Goal: Check status: Check status

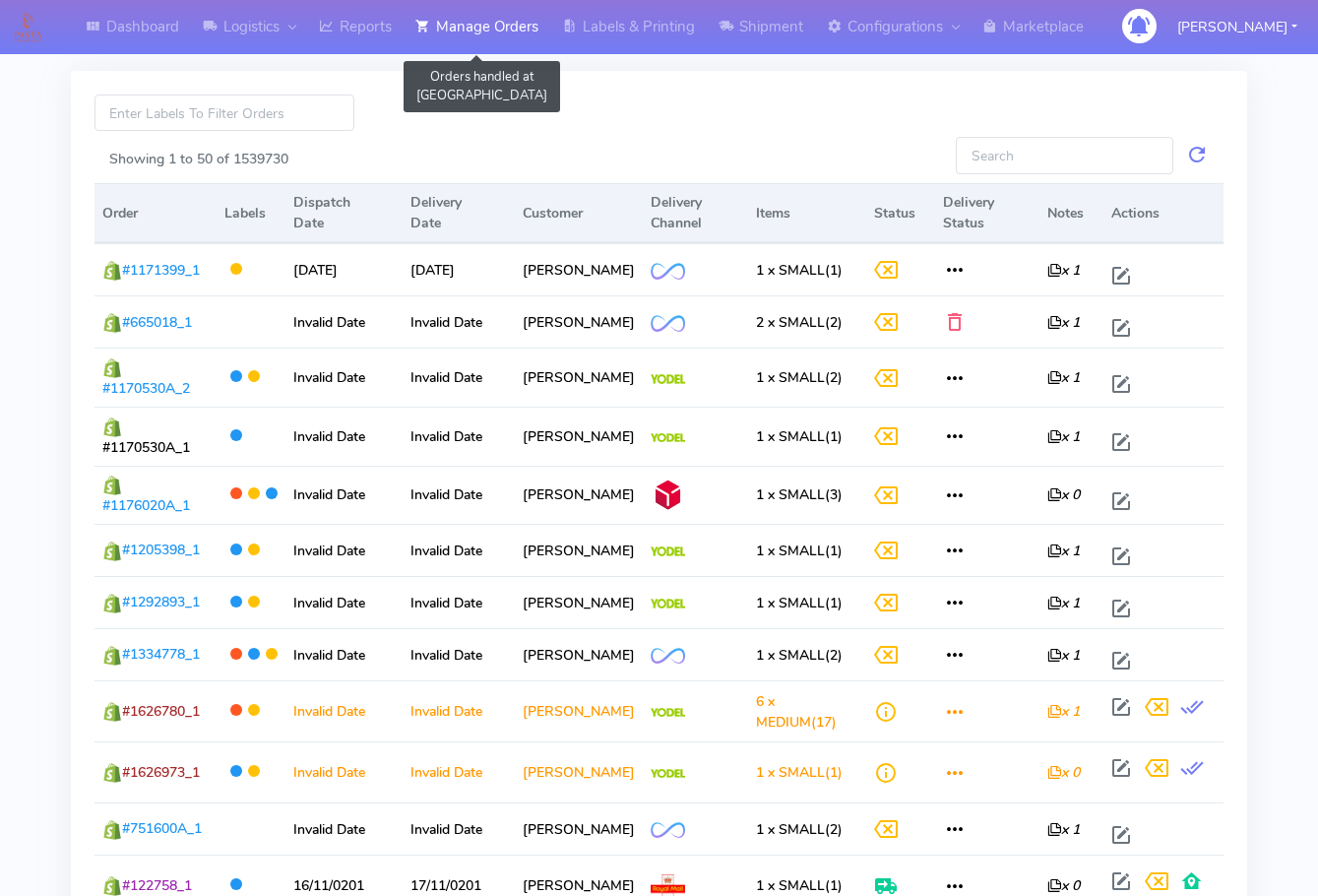
click at [483, 31] on link "Manage Orders" at bounding box center [477, 27] width 147 height 54
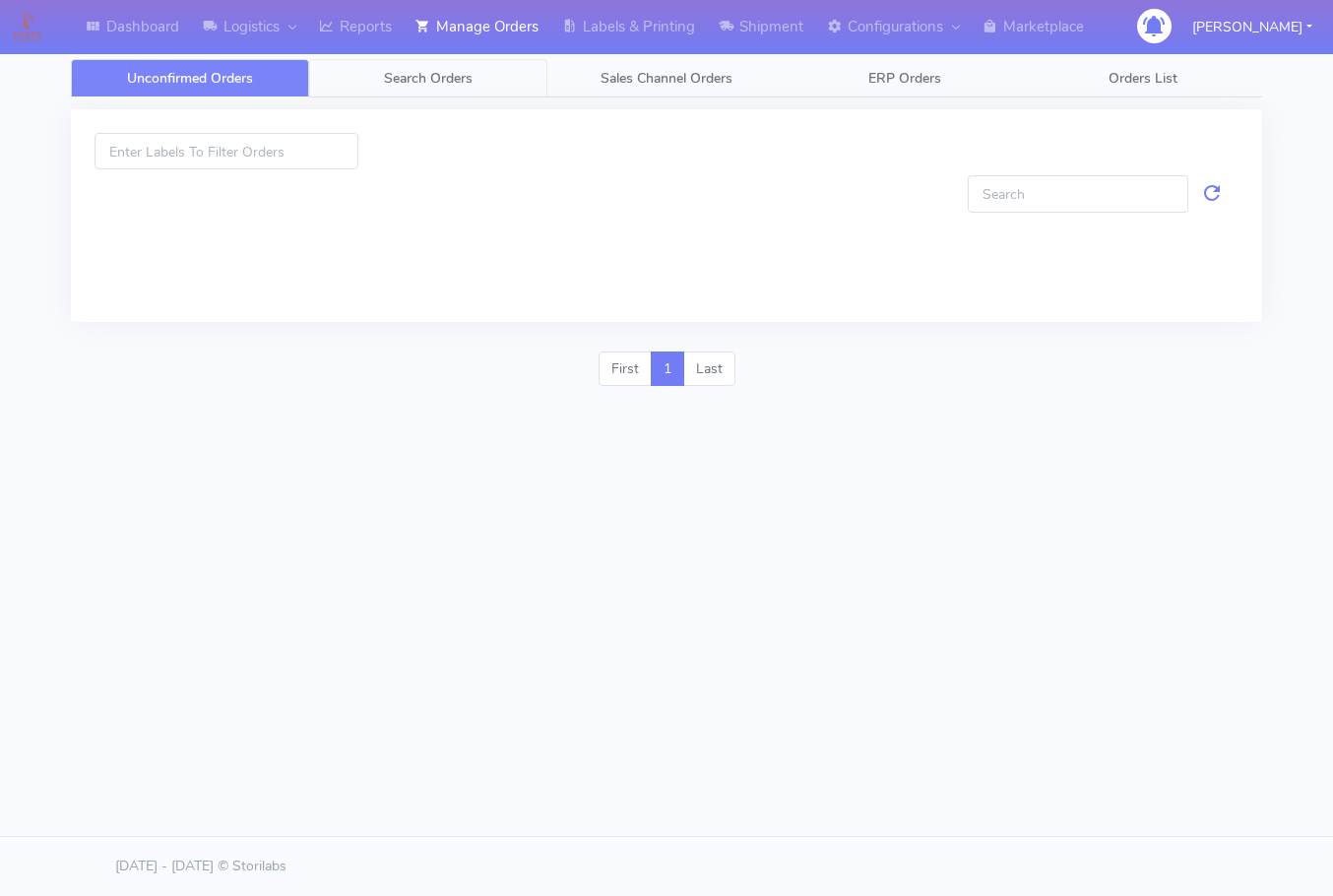
click at [440, 70] on span "Search Orders" at bounding box center [428, 78] width 89 height 19
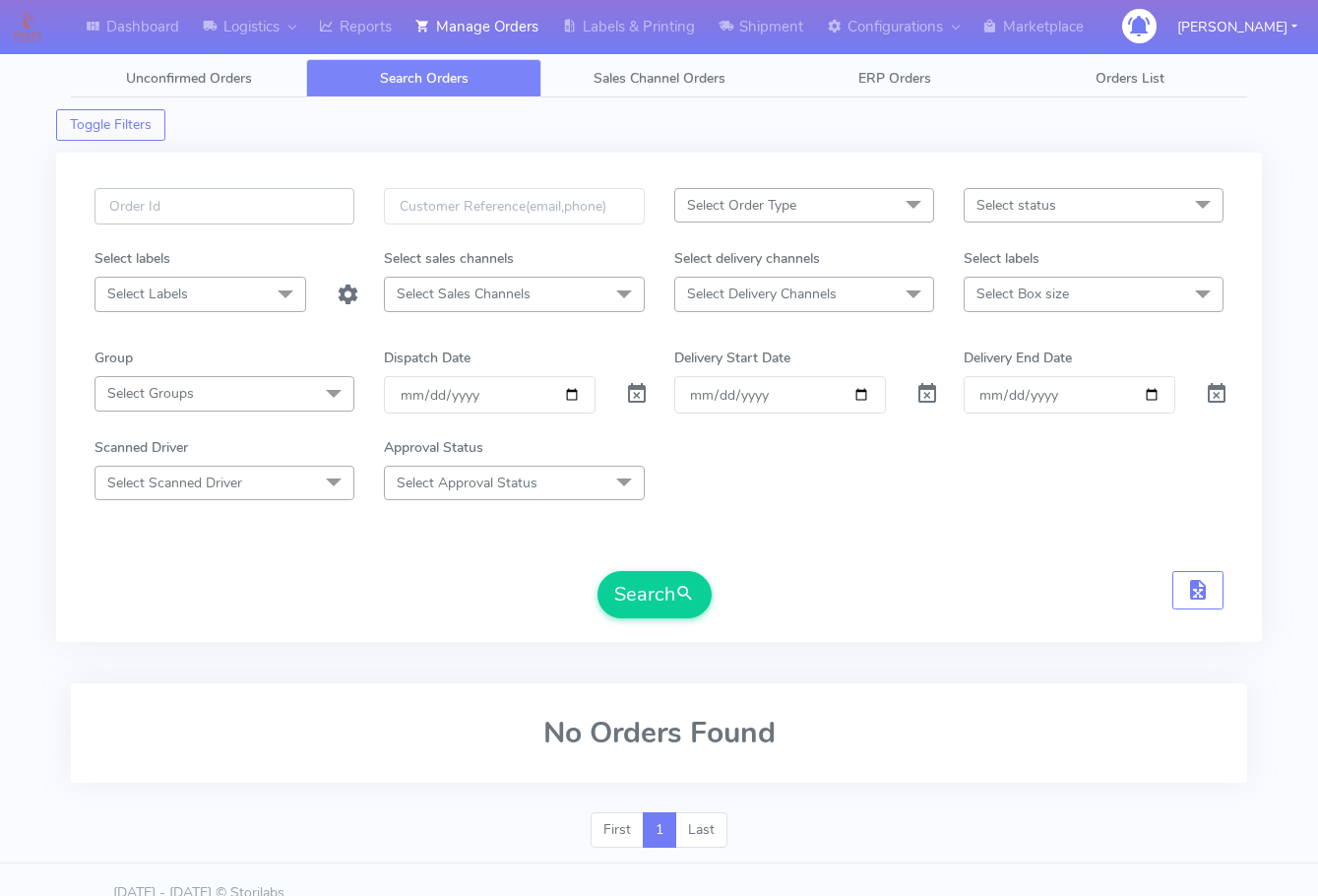
drag, startPoint x: 219, startPoint y: 211, endPoint x: 240, endPoint y: 225, distance: 25.2
click at [219, 211] on input "text" at bounding box center [224, 206] width 259 height 37
paste input "1626711"
type input "1626711"
click at [631, 401] on span at bounding box center [638, 398] width 24 height 19
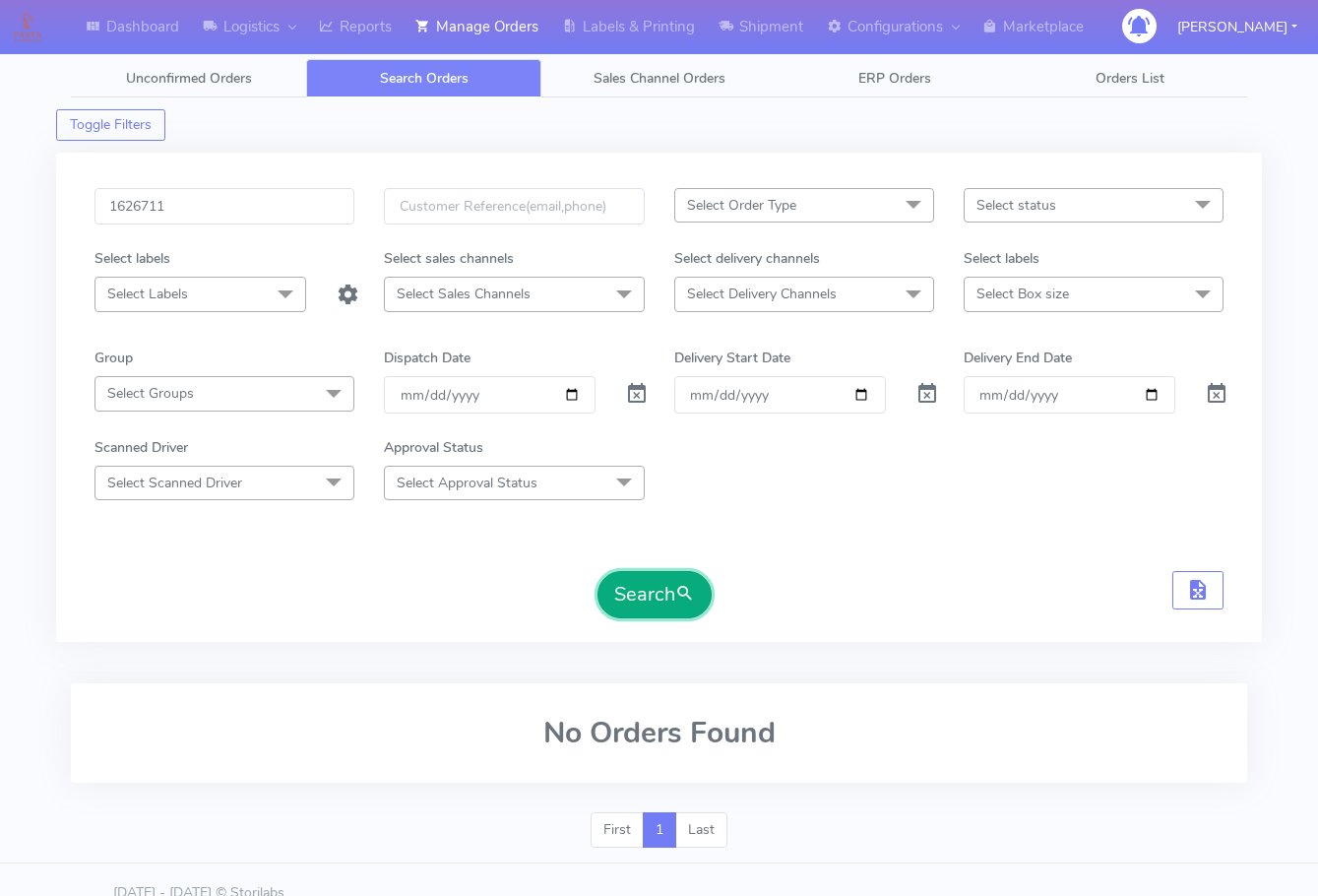
click at [647, 590] on button "Search" at bounding box center [655, 594] width 114 height 47
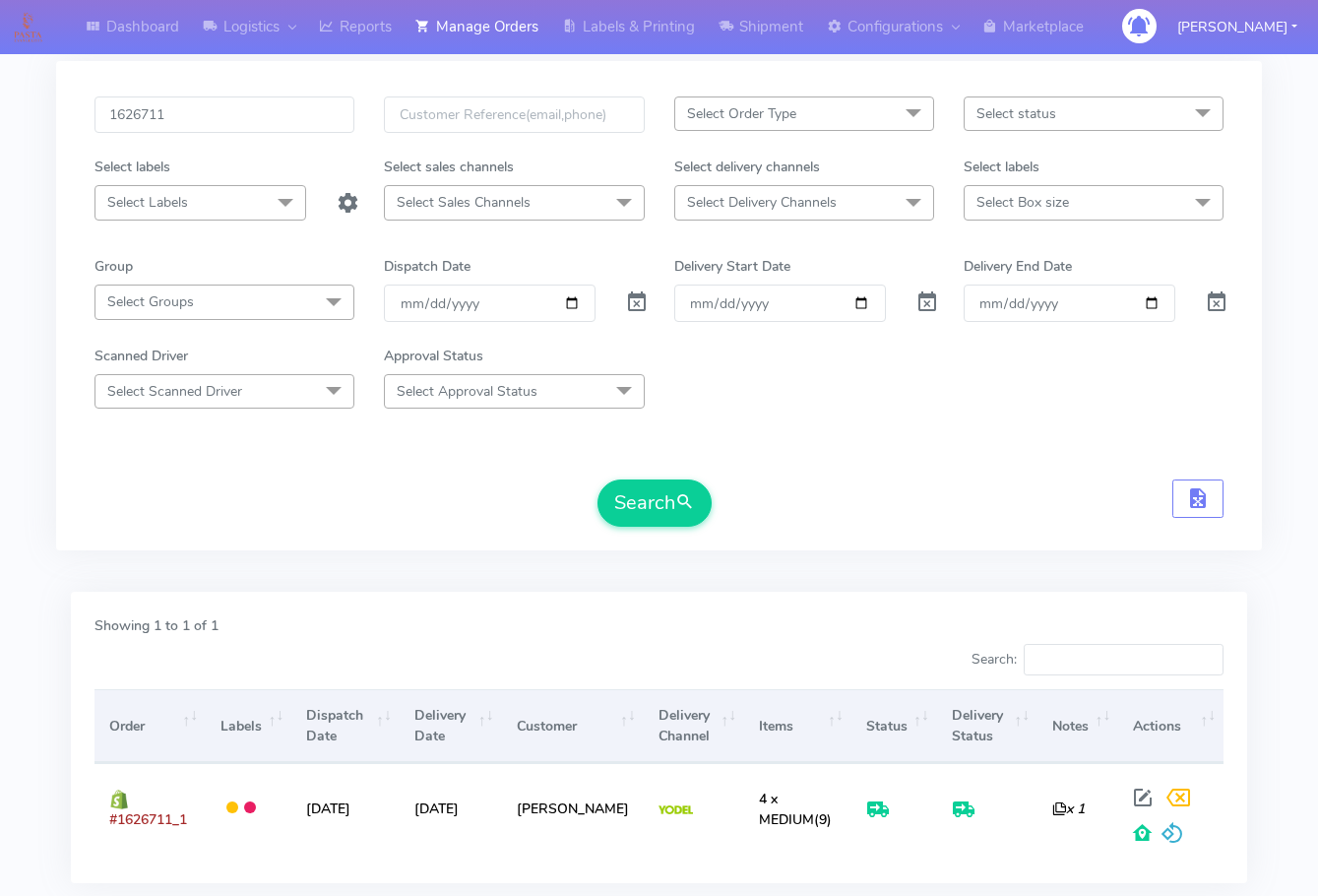
scroll to position [218, 0]
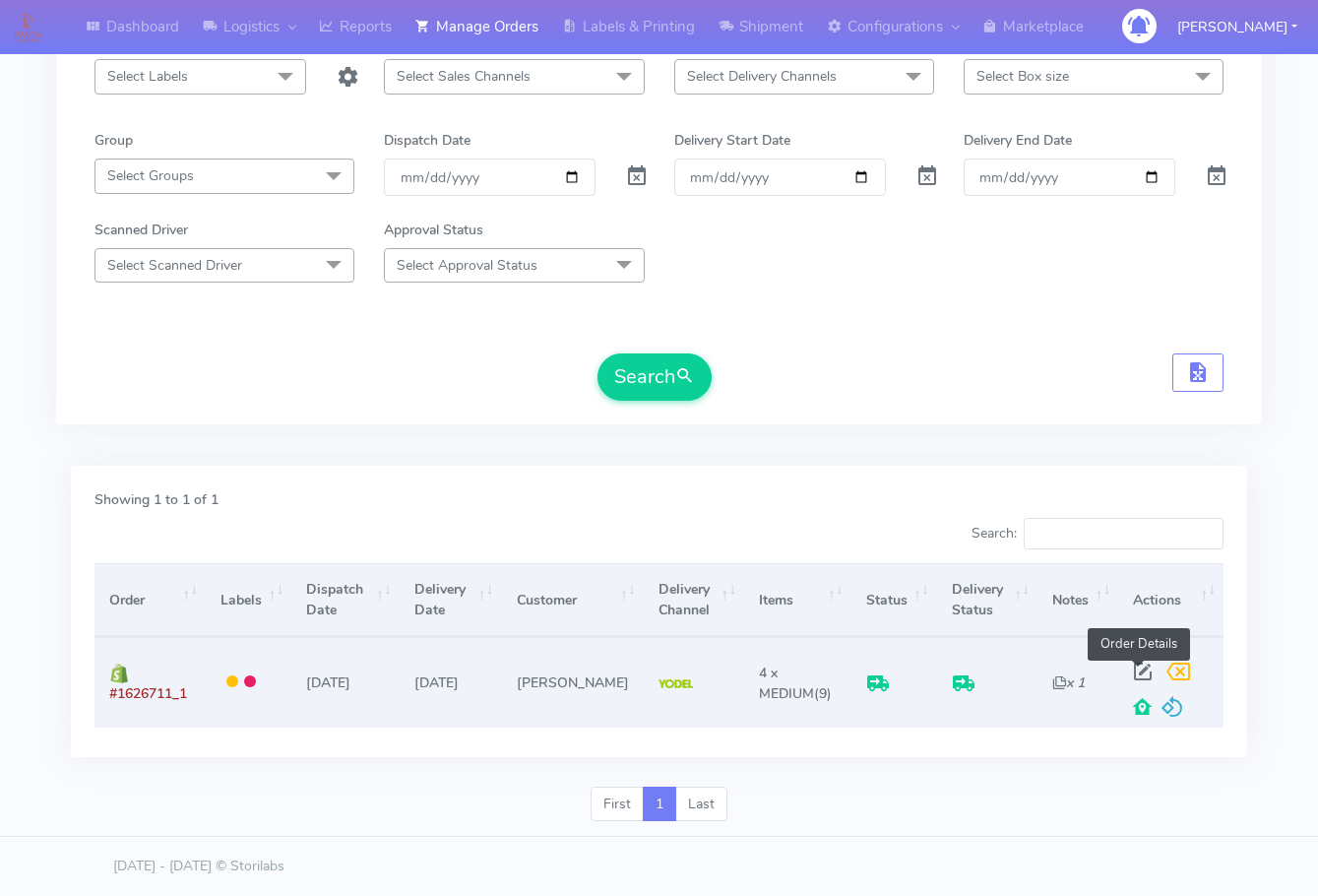
click at [1133, 671] on span at bounding box center [1143, 675] width 36 height 19
select select "5"
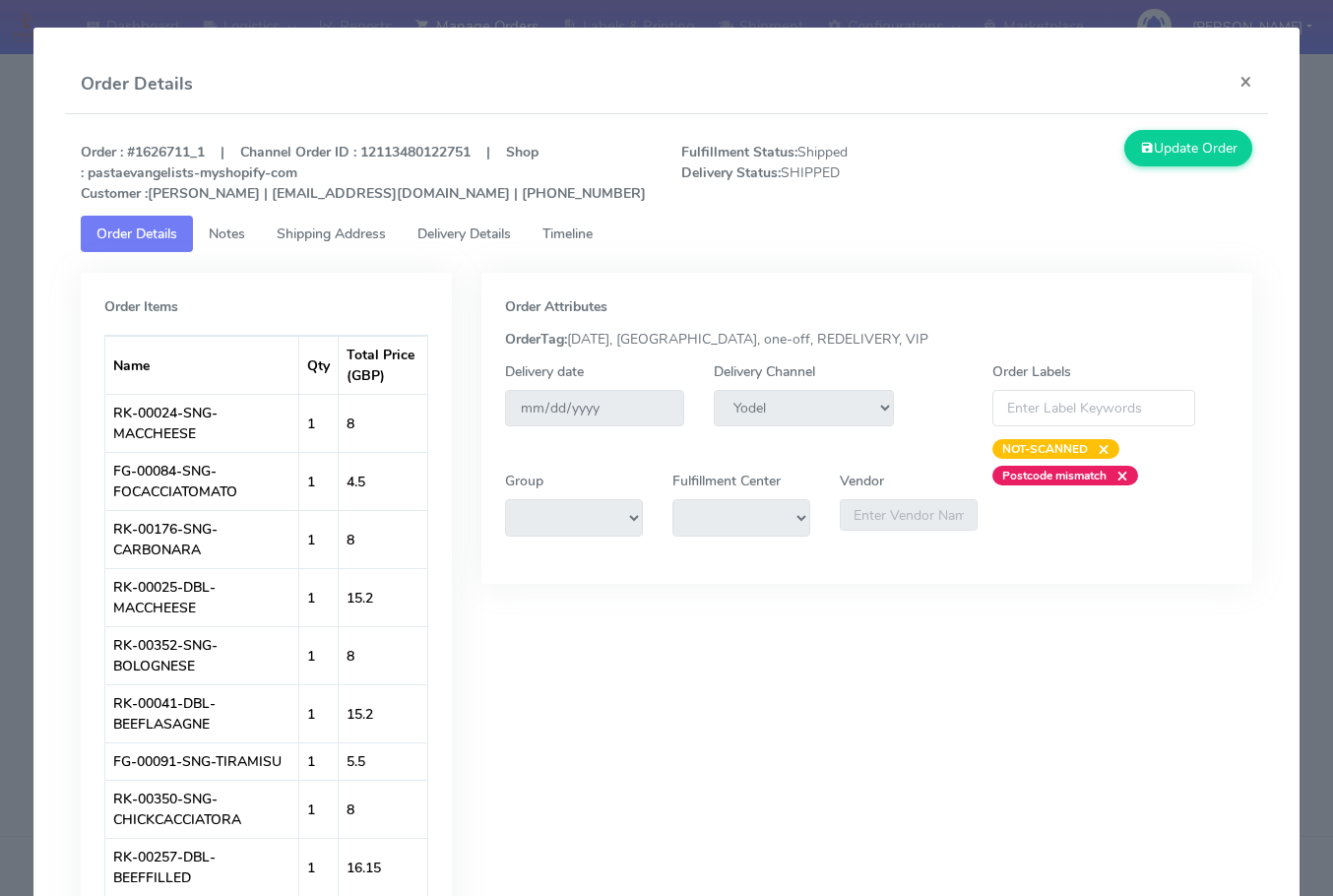
click at [354, 225] on span "Shipping Address" at bounding box center [331, 233] width 110 height 19
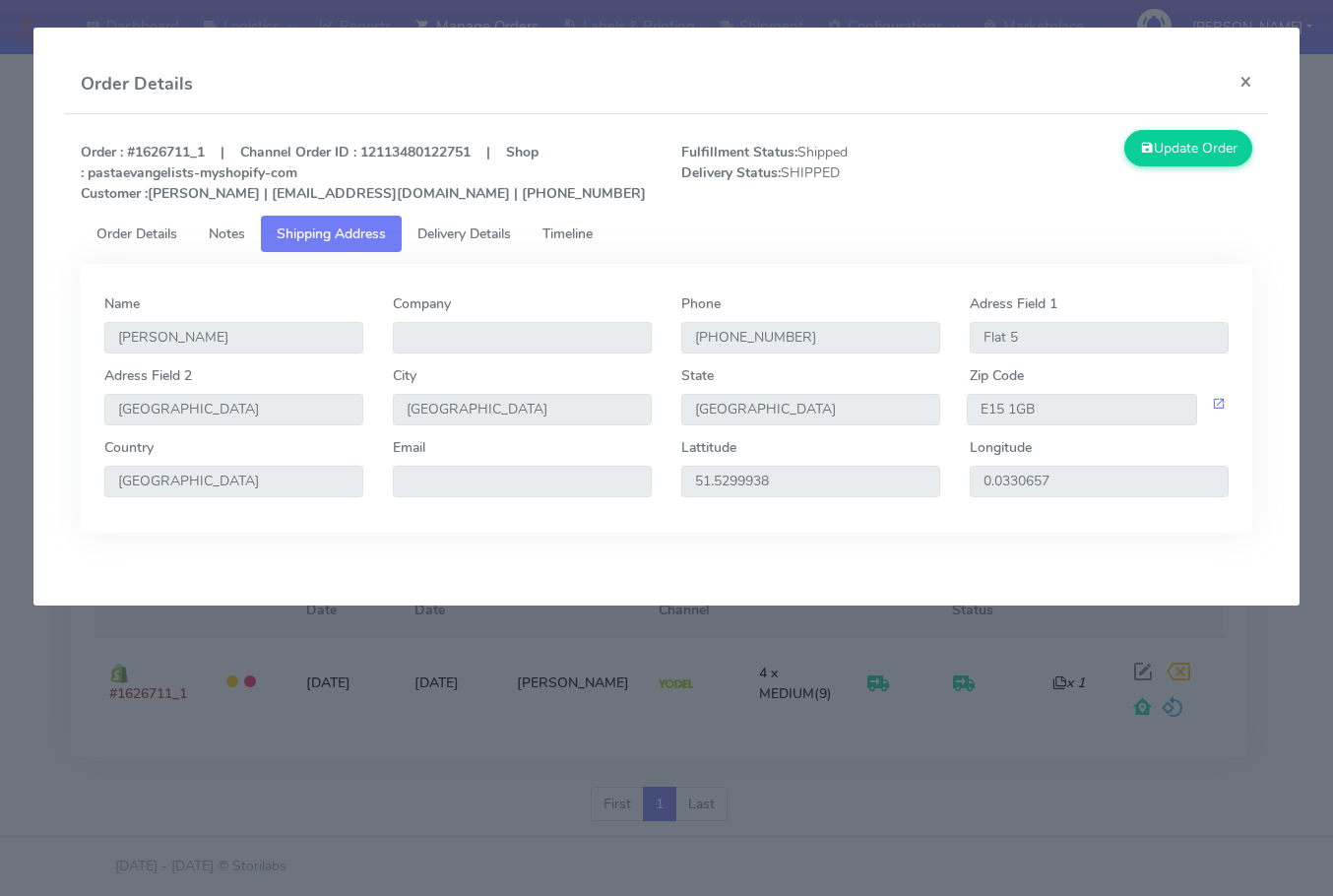
click at [462, 234] on span "Delivery Details" at bounding box center [464, 233] width 94 height 19
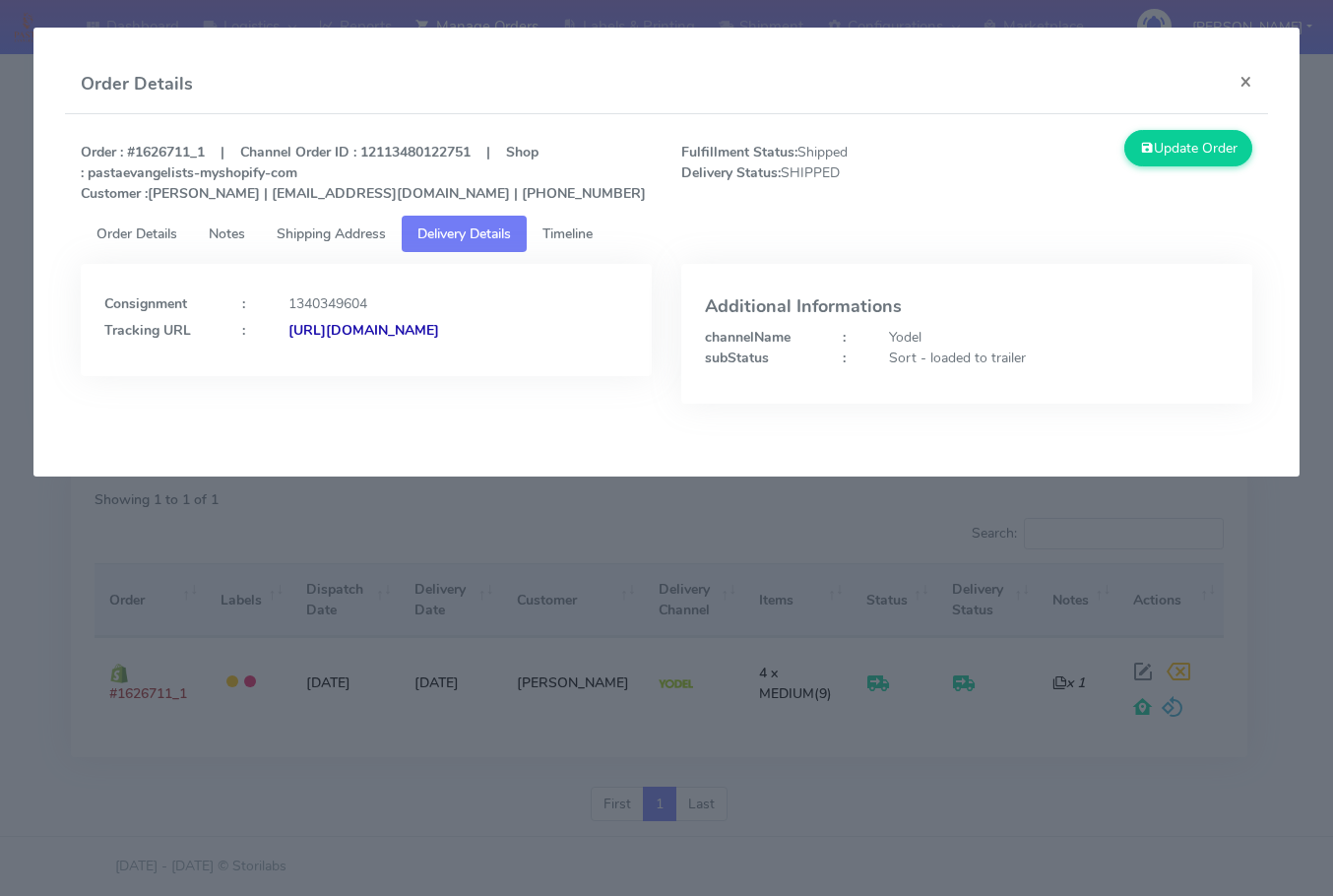
drag, startPoint x: 534, startPoint y: 365, endPoint x: 85, endPoint y: 390, distance: 449.7
click at [85, 376] on div "Consignment : 1340349604 Tracking URL : [URL][DOMAIN_NAME]" at bounding box center [366, 319] width 571 height 112
copy strong "[URL][DOMAIN_NAME]"
click at [552, 339] on div "Tracking URL : [URL][DOMAIN_NAME]" at bounding box center [366, 330] width 554 height 21
drag, startPoint x: 560, startPoint y: 359, endPoint x: 106, endPoint y: 394, distance: 455.3
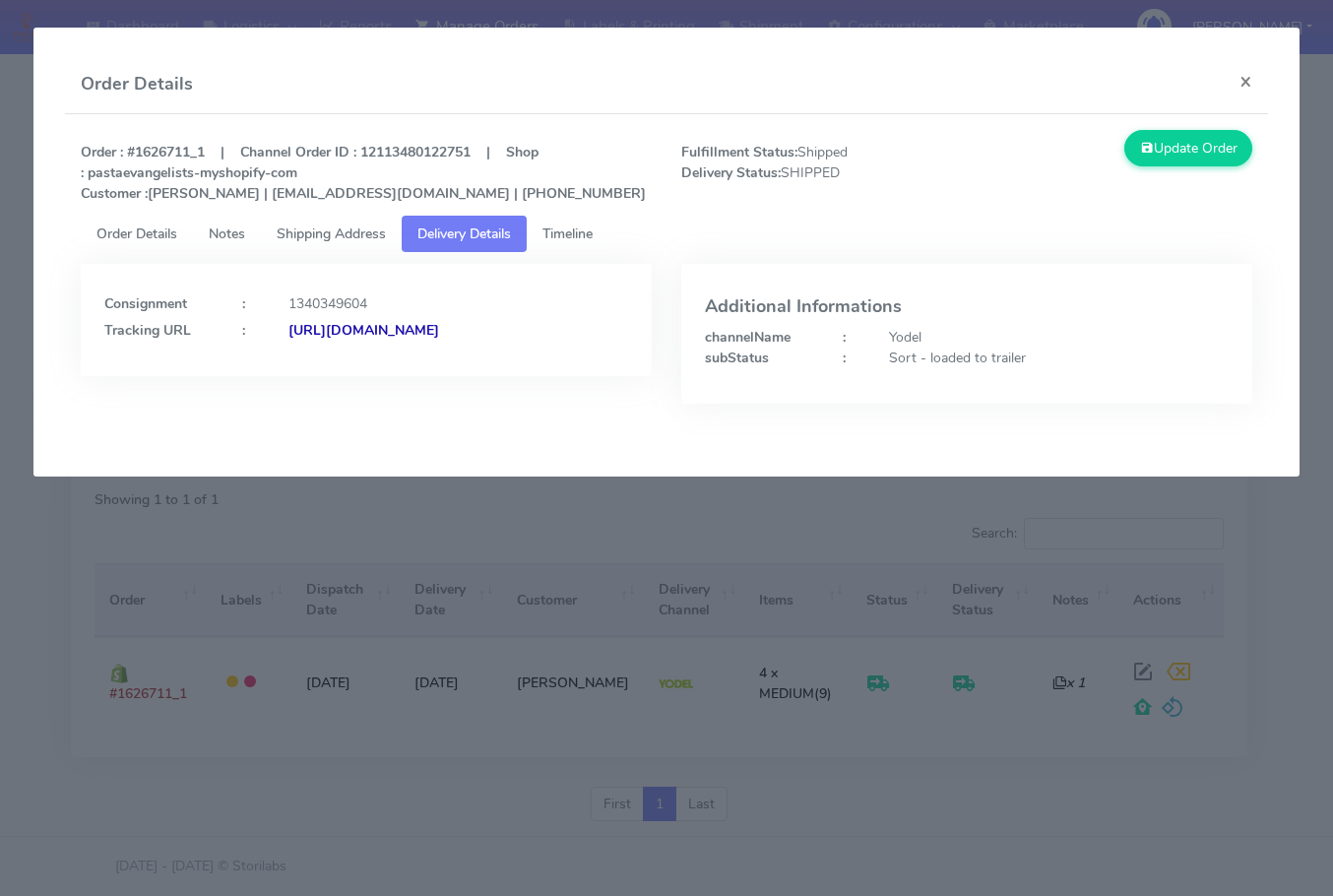
click at [106, 376] on div "Consignment : 1340349604 Tracking URL : [URL][DOMAIN_NAME]" at bounding box center [366, 319] width 571 height 112
copy strong "[URL][DOMAIN_NAME]"
click at [1245, 85] on button "×" at bounding box center [1245, 81] width 44 height 52
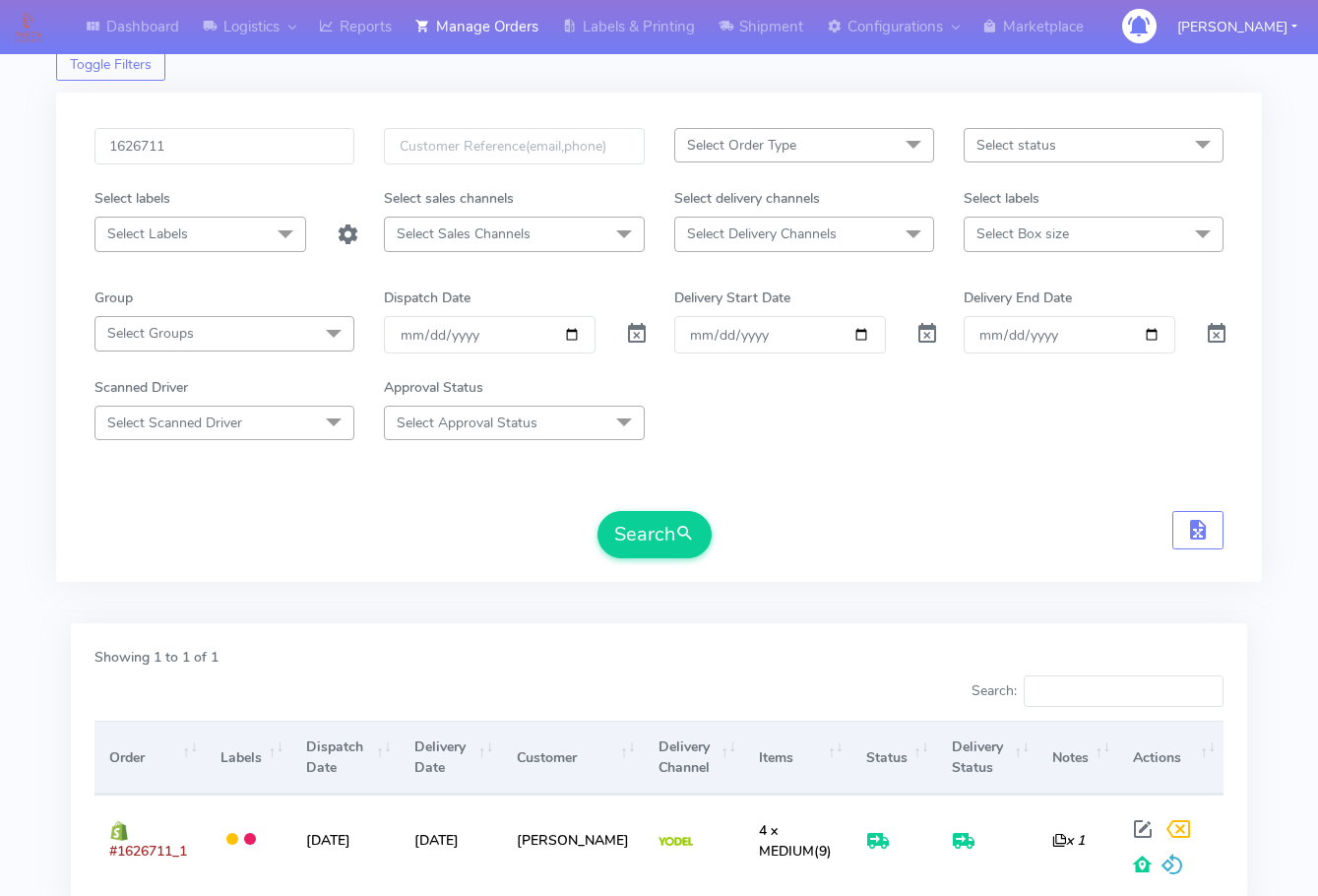
scroll to position [0, 0]
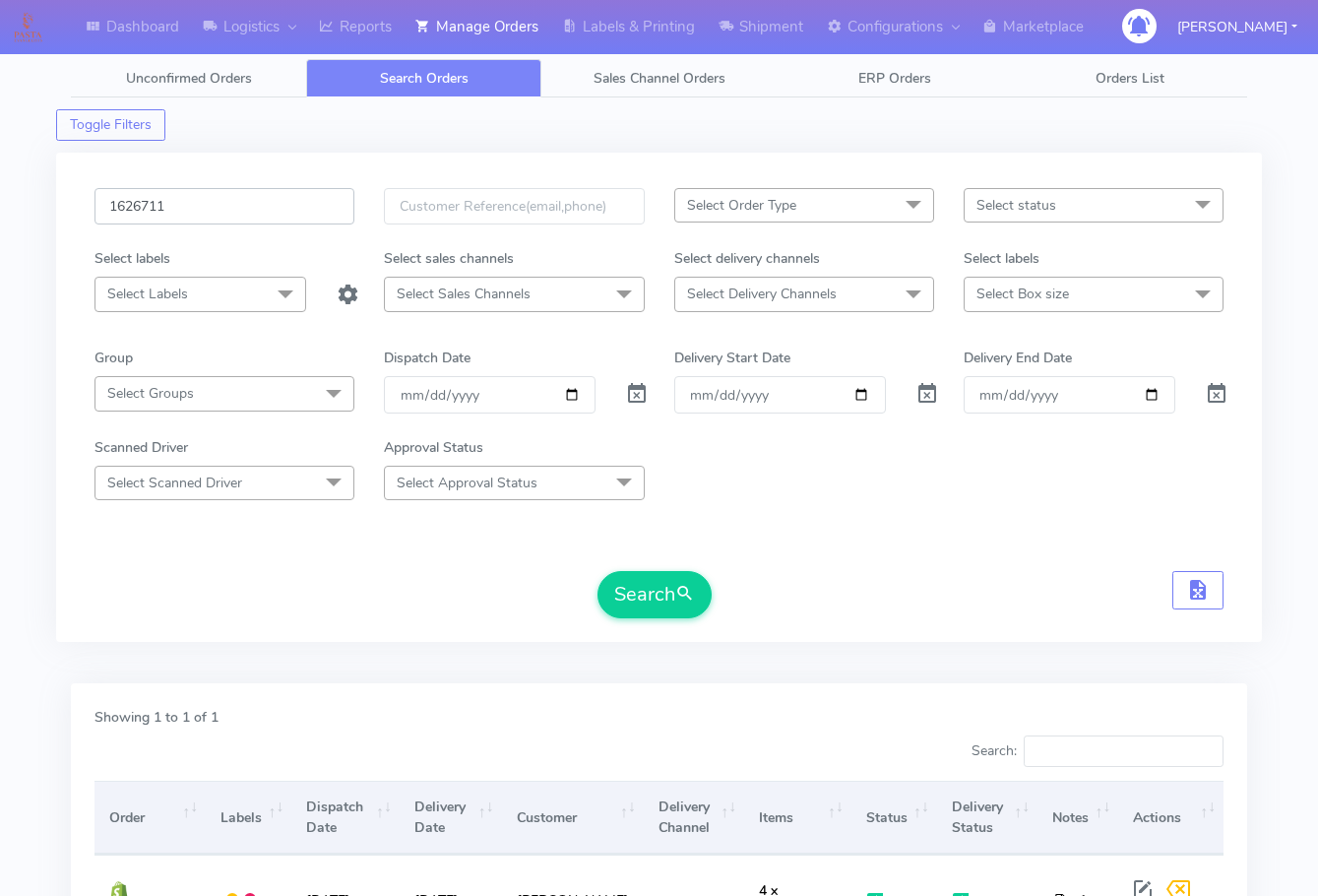
click at [240, 212] on input "1626711" at bounding box center [224, 206] width 259 height 37
paste input "5874"
type input "1625874"
click at [638, 593] on button "Search" at bounding box center [655, 594] width 114 height 47
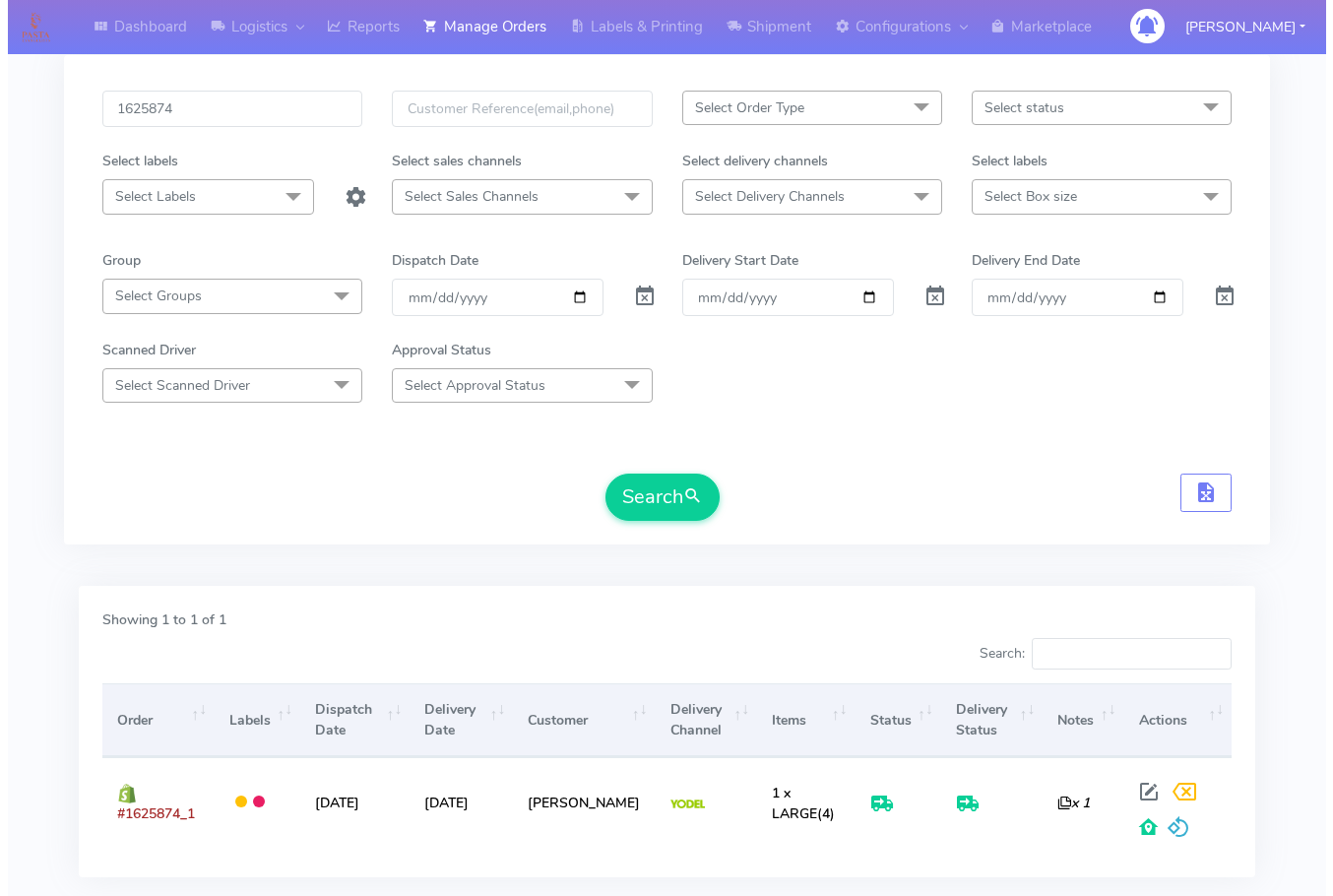
scroll to position [218, 0]
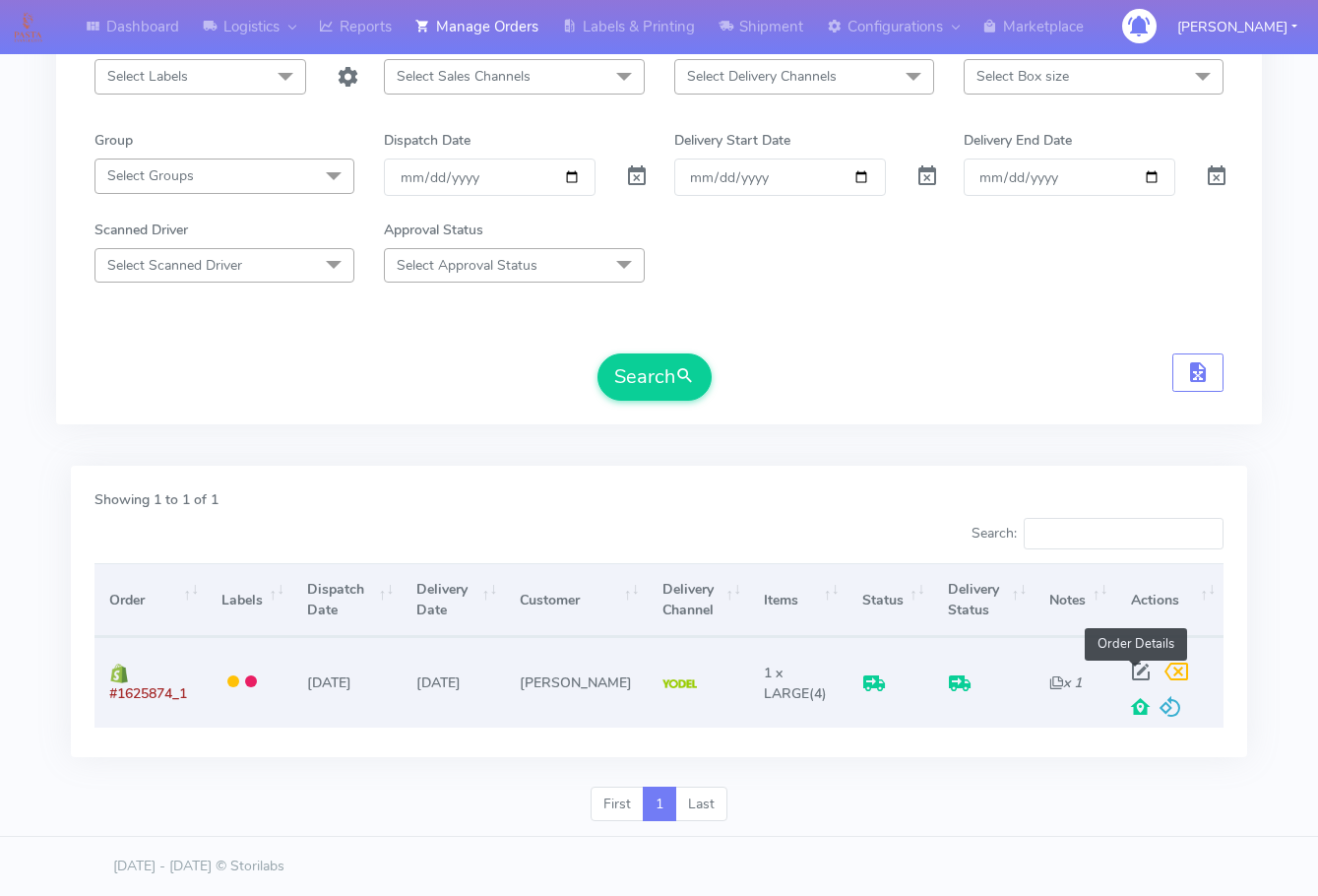
click at [1135, 670] on span at bounding box center [1141, 675] width 36 height 19
select select "5"
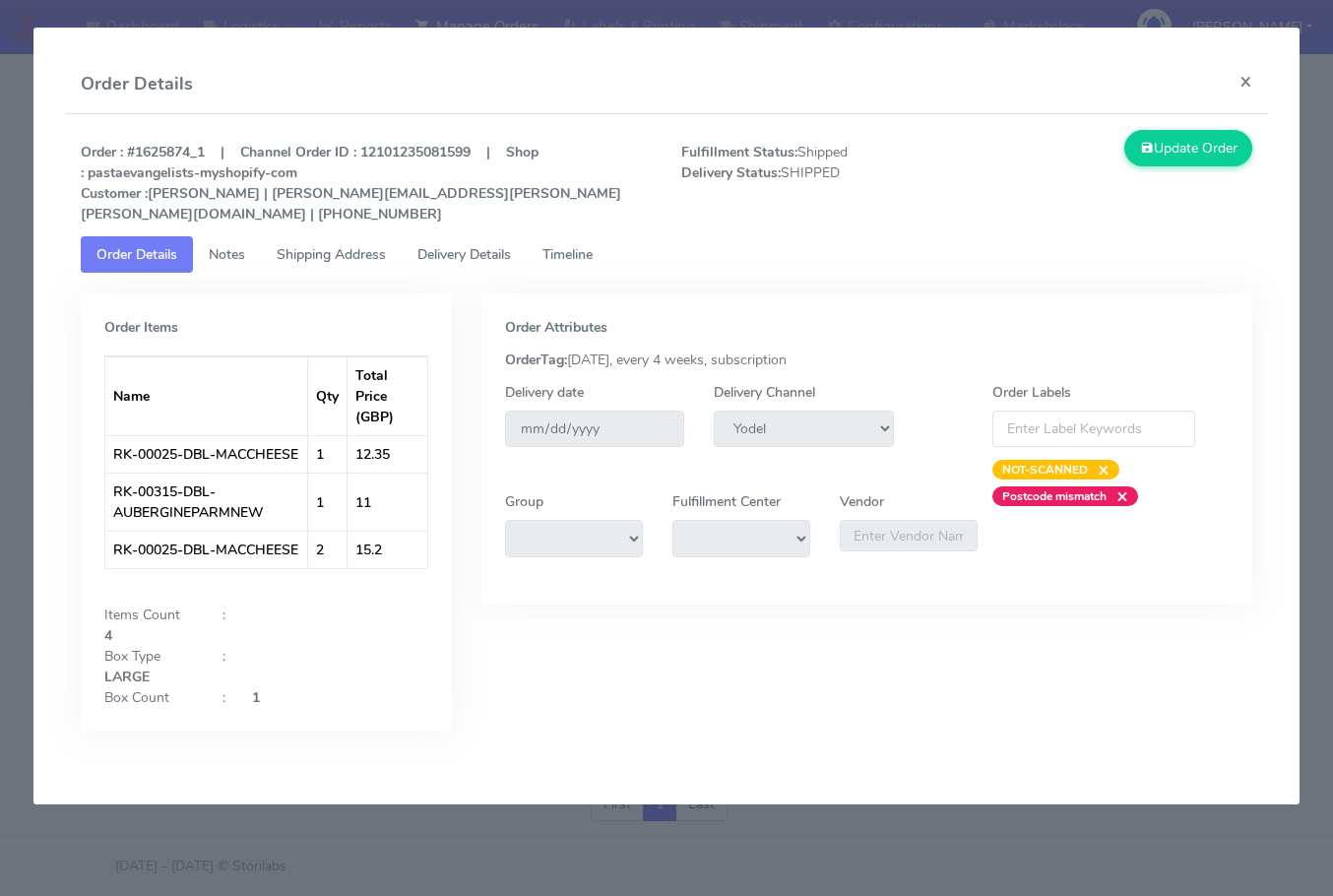
click at [349, 245] on span "Shipping Address" at bounding box center [331, 254] width 110 height 19
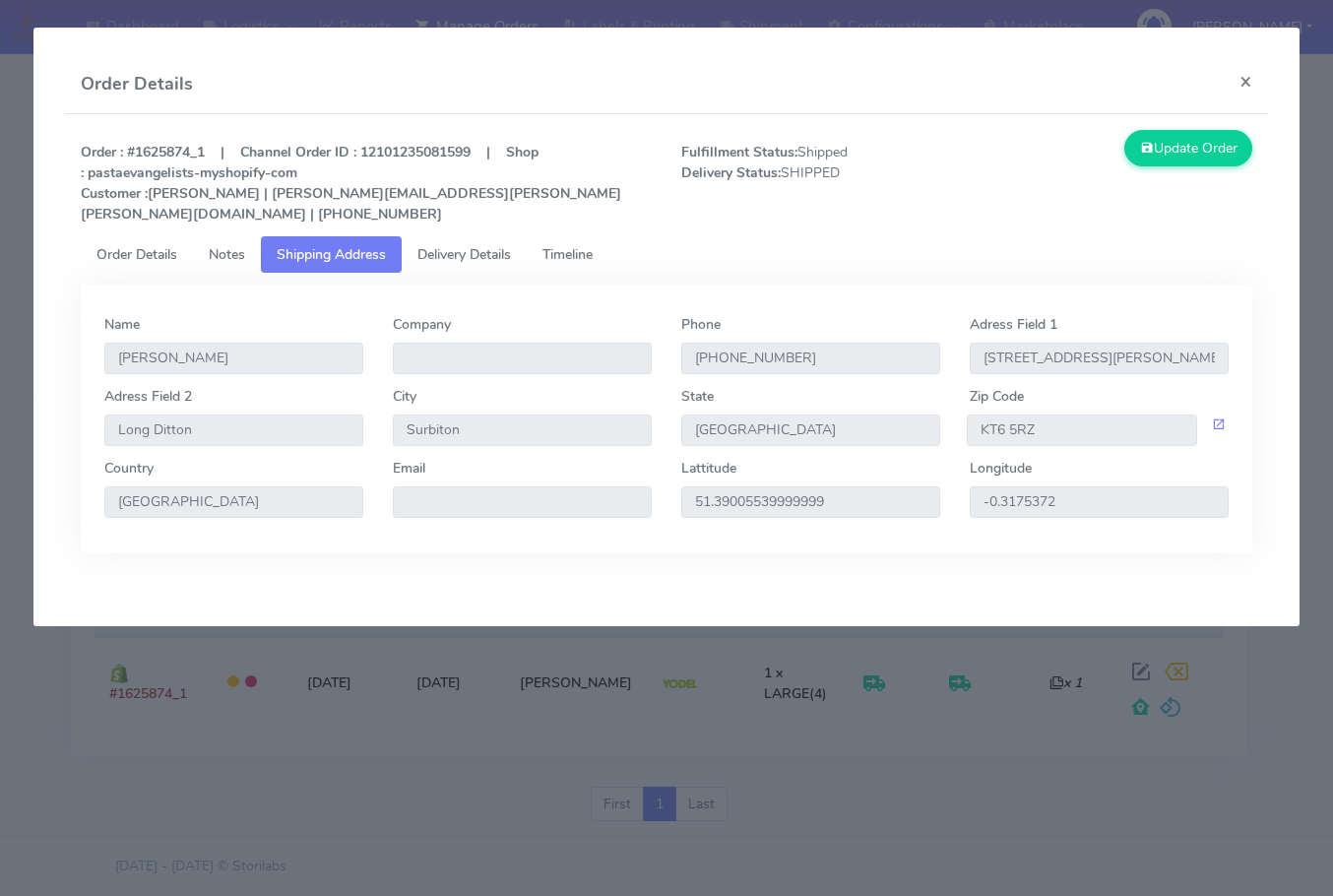
click at [470, 236] on link "Delivery Details" at bounding box center [464, 254] width 125 height 37
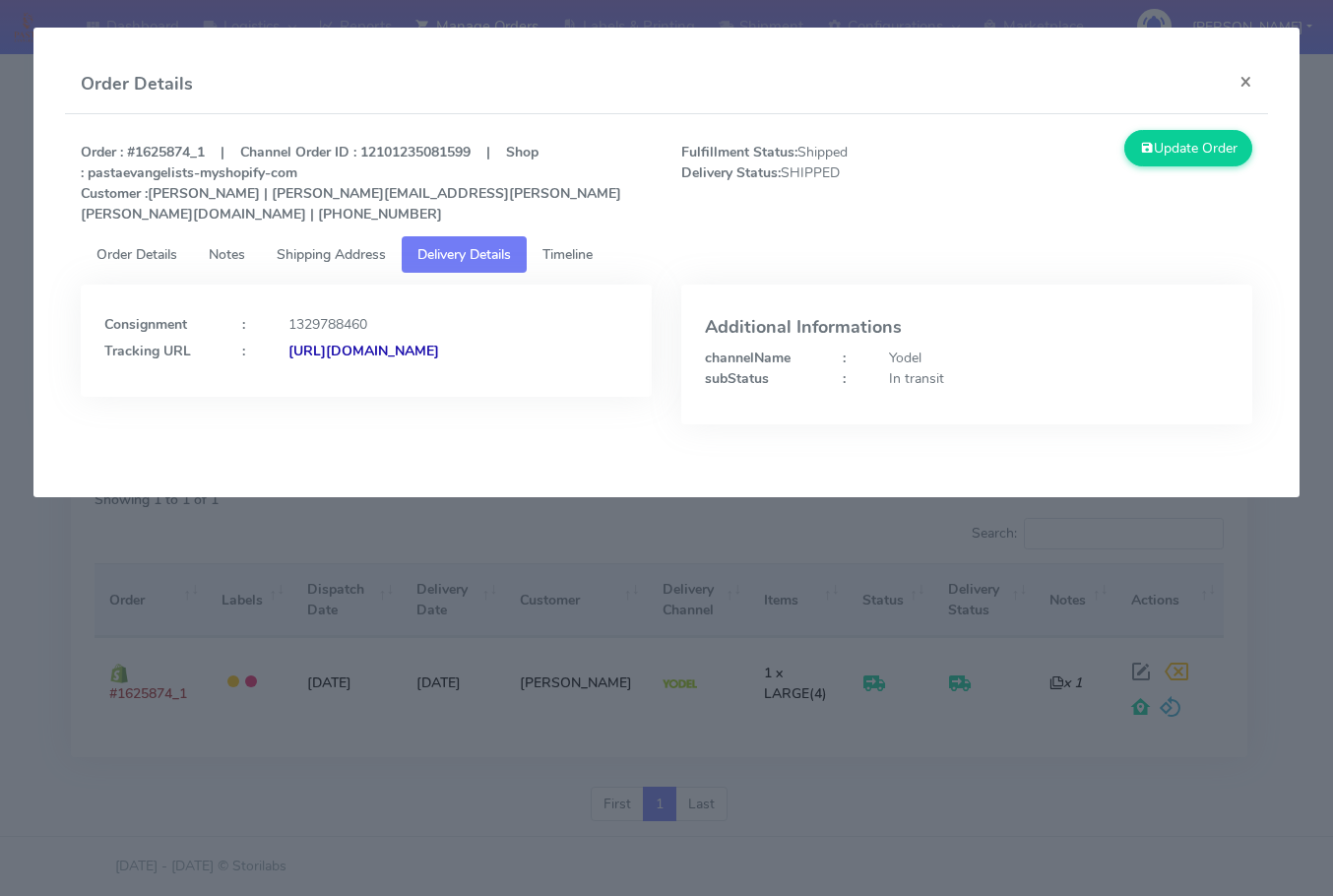
drag, startPoint x: 529, startPoint y: 361, endPoint x: 319, endPoint y: 423, distance: 219.0
click at [319, 423] on div "Consignment : 1329788460 Tracking URL : [URL][DOMAIN_NAME]" at bounding box center [366, 369] width 601 height 170
copy strong "JJD0002249960901436"
